Goal: Task Accomplishment & Management: Manage account settings

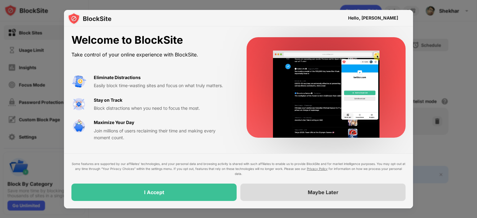
click at [283, 191] on div "Maybe Later" at bounding box center [322, 192] width 165 height 17
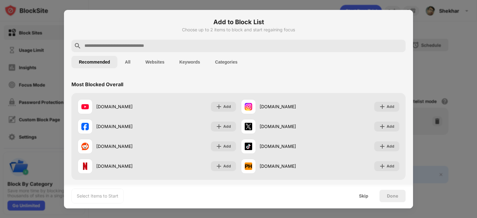
click at [431, 23] on div at bounding box center [238, 109] width 477 height 218
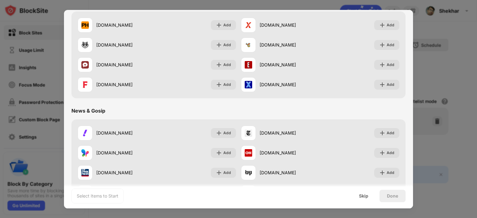
scroll to position [373, 0]
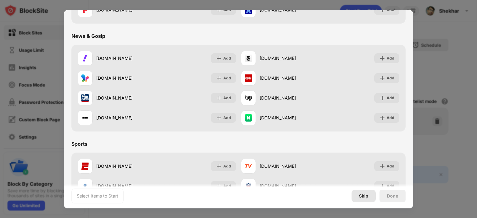
click at [366, 194] on div "Skip" at bounding box center [363, 196] width 9 height 5
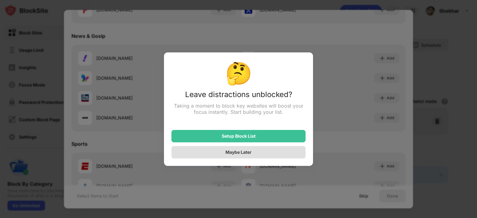
click at [266, 153] on div "Maybe Later" at bounding box center [238, 152] width 134 height 12
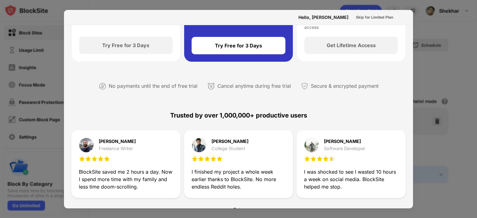
scroll to position [0, 0]
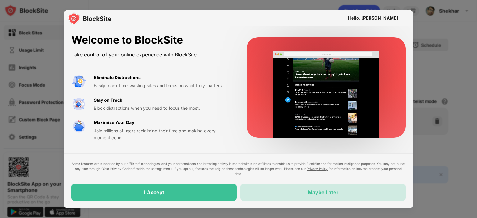
click at [327, 193] on div "Maybe Later" at bounding box center [323, 193] width 31 height 6
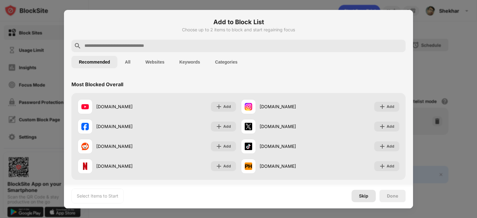
click at [361, 196] on div "Skip" at bounding box center [363, 196] width 9 height 5
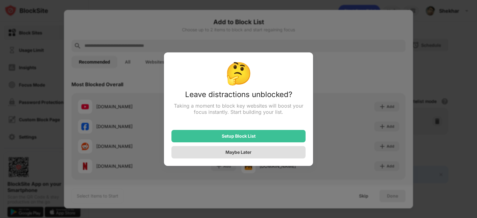
click at [246, 153] on div "Maybe Later" at bounding box center [239, 152] width 26 height 5
